Goal: Find specific page/section: Find specific page/section

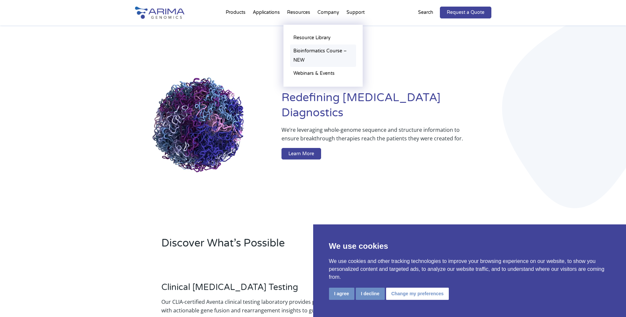
click at [318, 50] on link "Bioinformatics Course – NEW" at bounding box center [323, 56] width 66 height 22
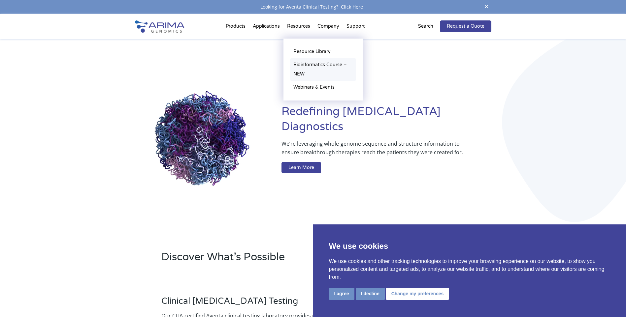
scroll to position [14, 0]
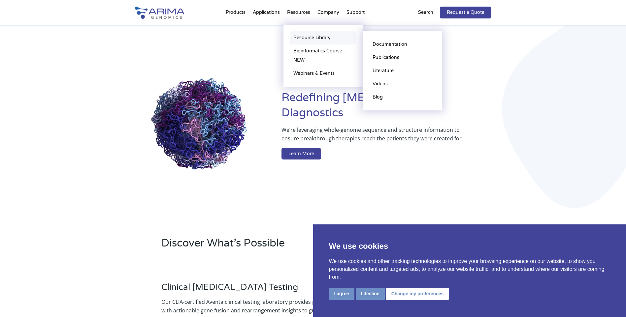
click at [312, 39] on link "Resource Library" at bounding box center [323, 37] width 66 height 13
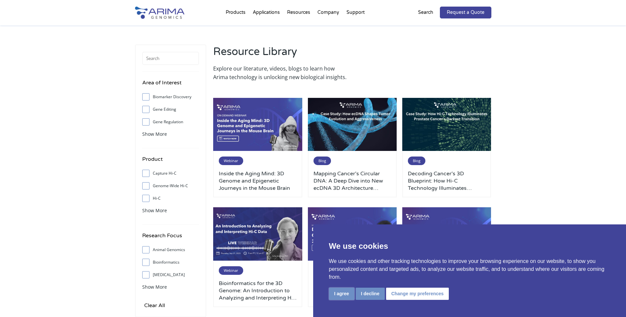
click at [344, 297] on button "I agree" at bounding box center [341, 294] width 25 height 12
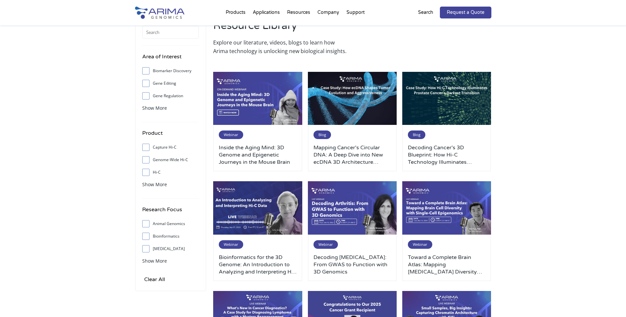
scroll to position [26, 0]
click at [149, 145] on span at bounding box center [147, 147] width 11 height 7
click at [148, 145] on input "Capture Hi-C" at bounding box center [146, 147] width 4 height 4
checkbox input "true"
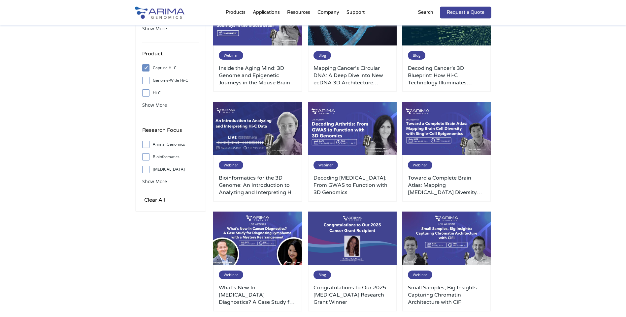
scroll to position [0, 0]
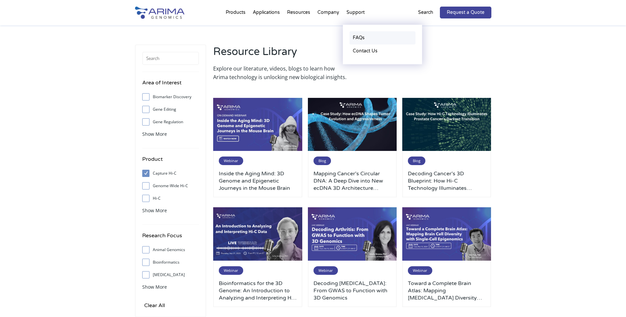
click at [363, 37] on link "FAQs" at bounding box center [382, 37] width 66 height 13
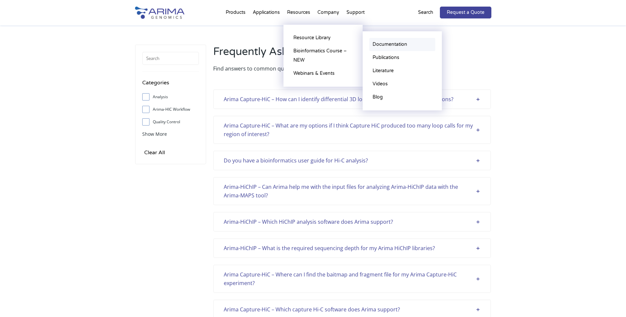
click at [394, 46] on link "Documentation" at bounding box center [402, 44] width 66 height 13
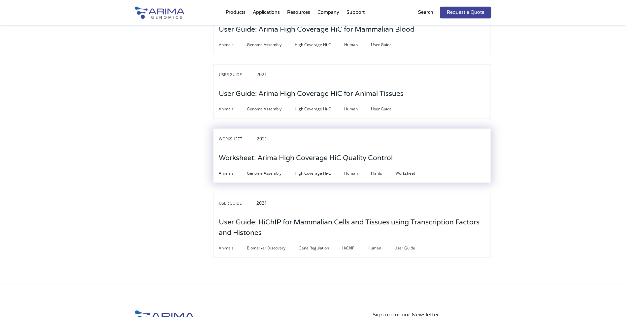
scroll to position [2138, 0]
